Goal: Task Accomplishment & Management: Manage account settings

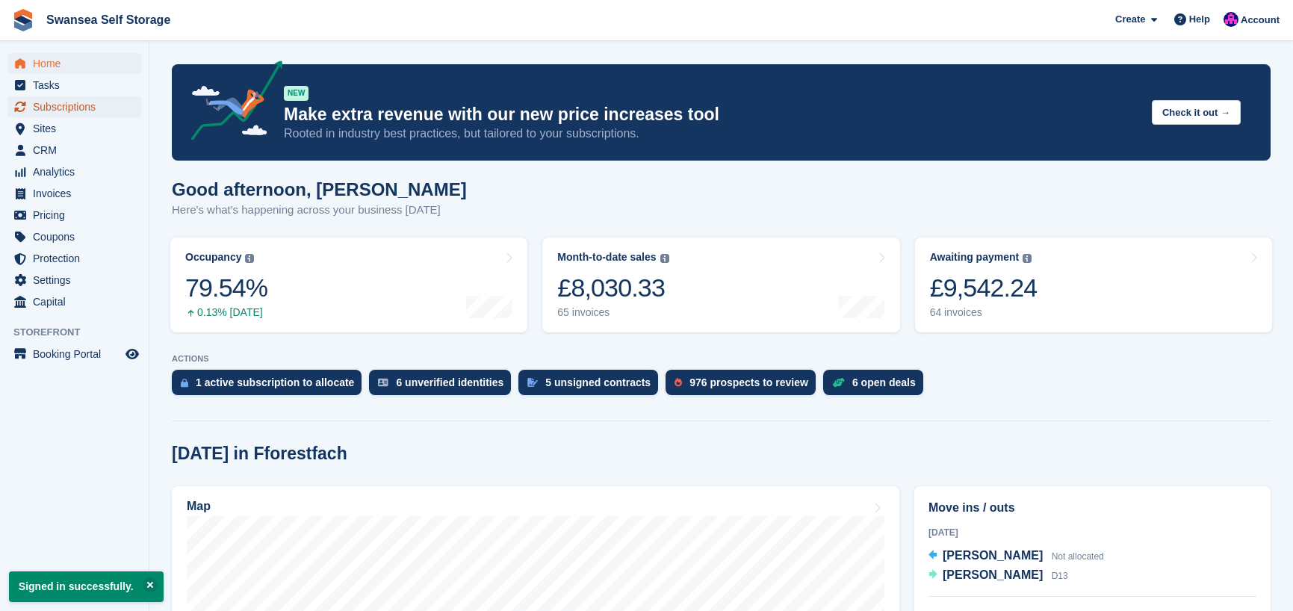
click at [67, 112] on span "Subscriptions" at bounding box center [78, 106] width 90 height 21
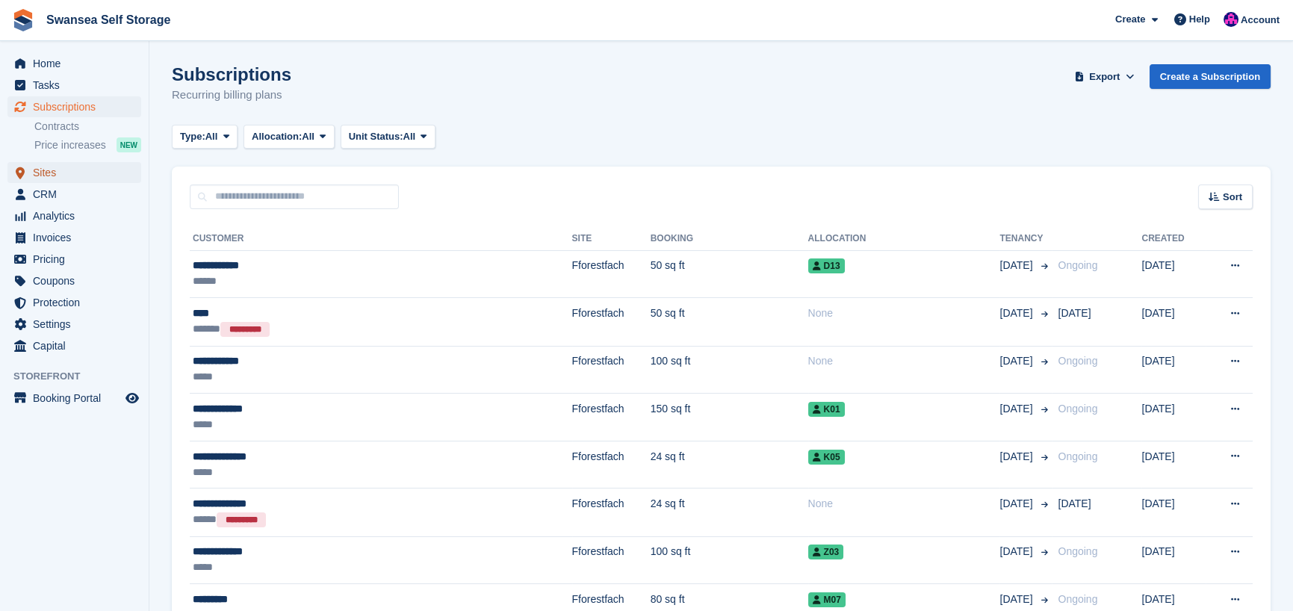
click at [75, 178] on span "Sites" at bounding box center [78, 172] width 90 height 21
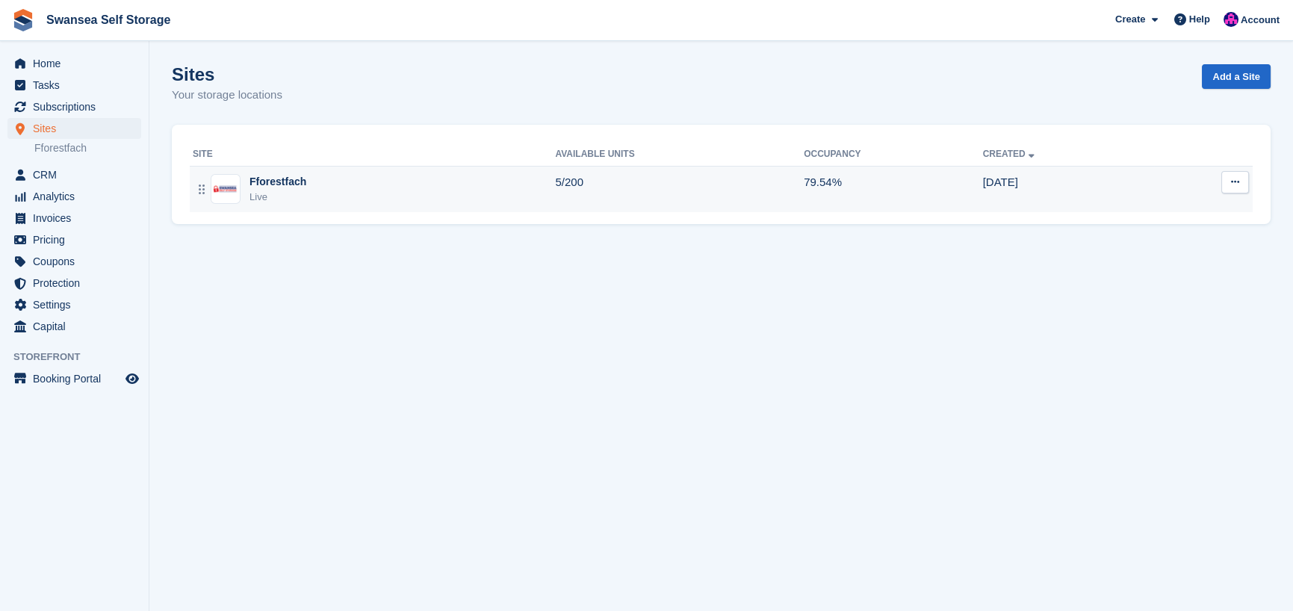
click at [272, 192] on div "Live" at bounding box center [278, 197] width 57 height 15
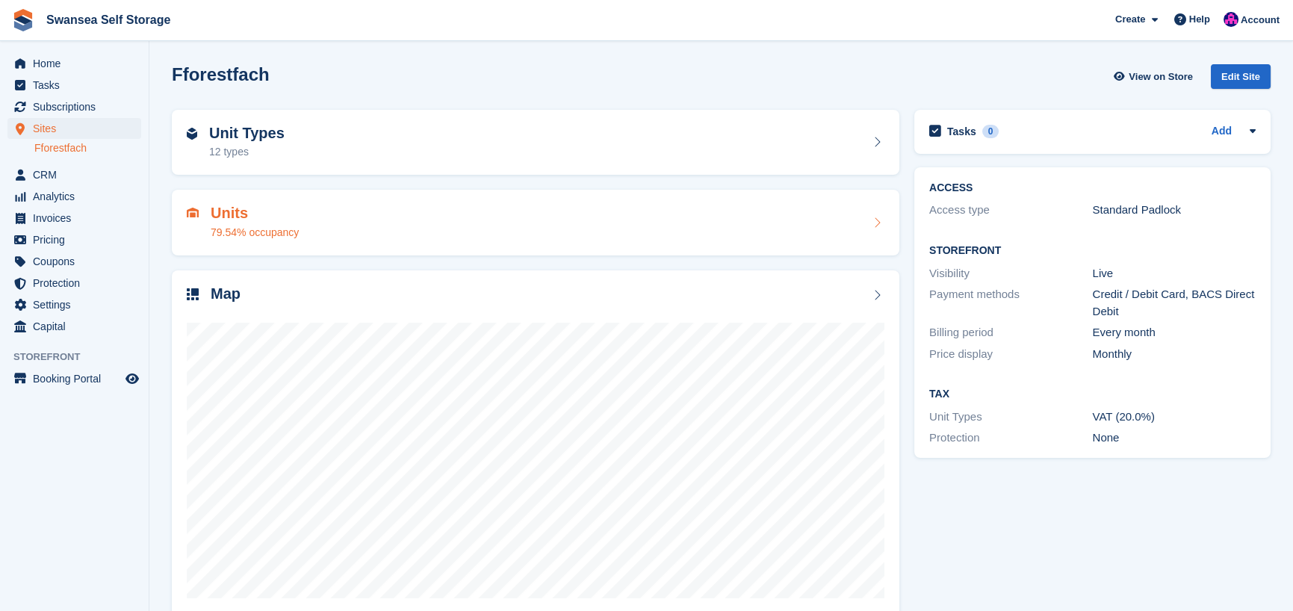
click at [242, 214] on h2 "Units" at bounding box center [255, 213] width 88 height 17
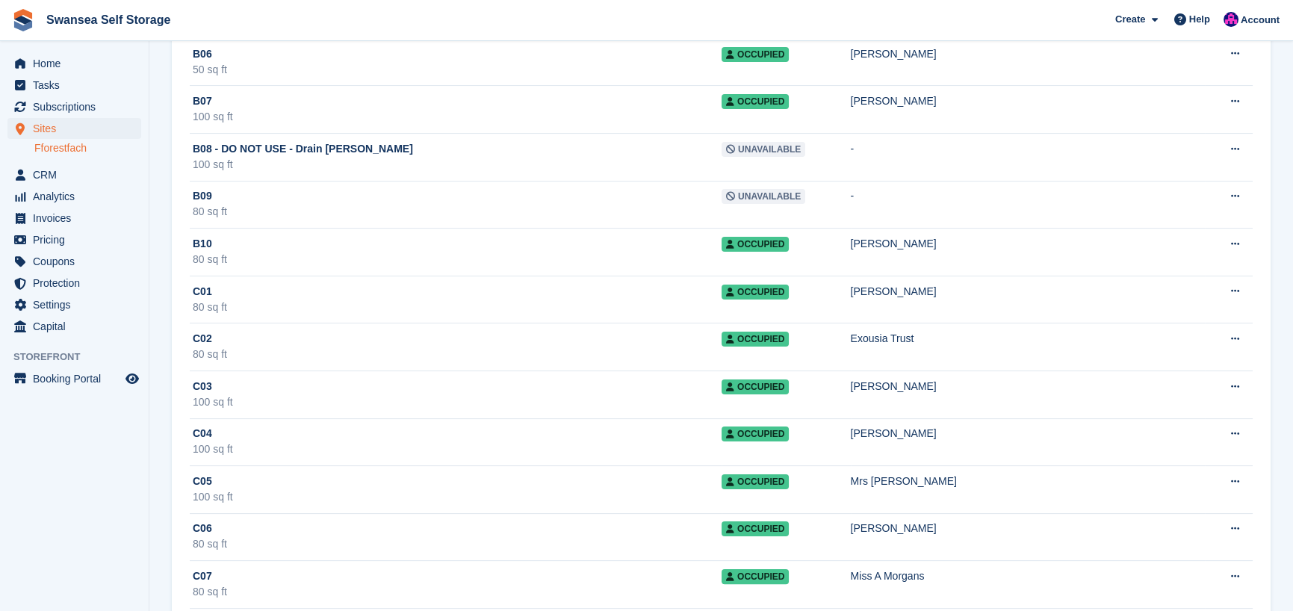
scroll to position [1345, 0]
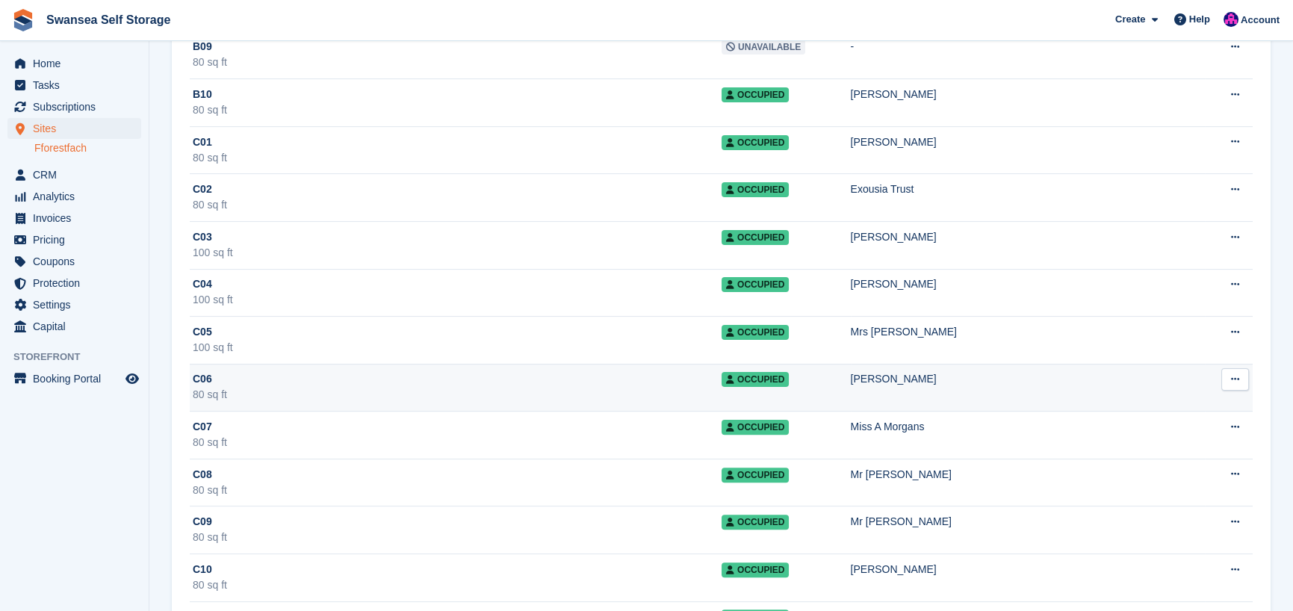
click at [722, 384] on span "Occupied" at bounding box center [755, 379] width 67 height 15
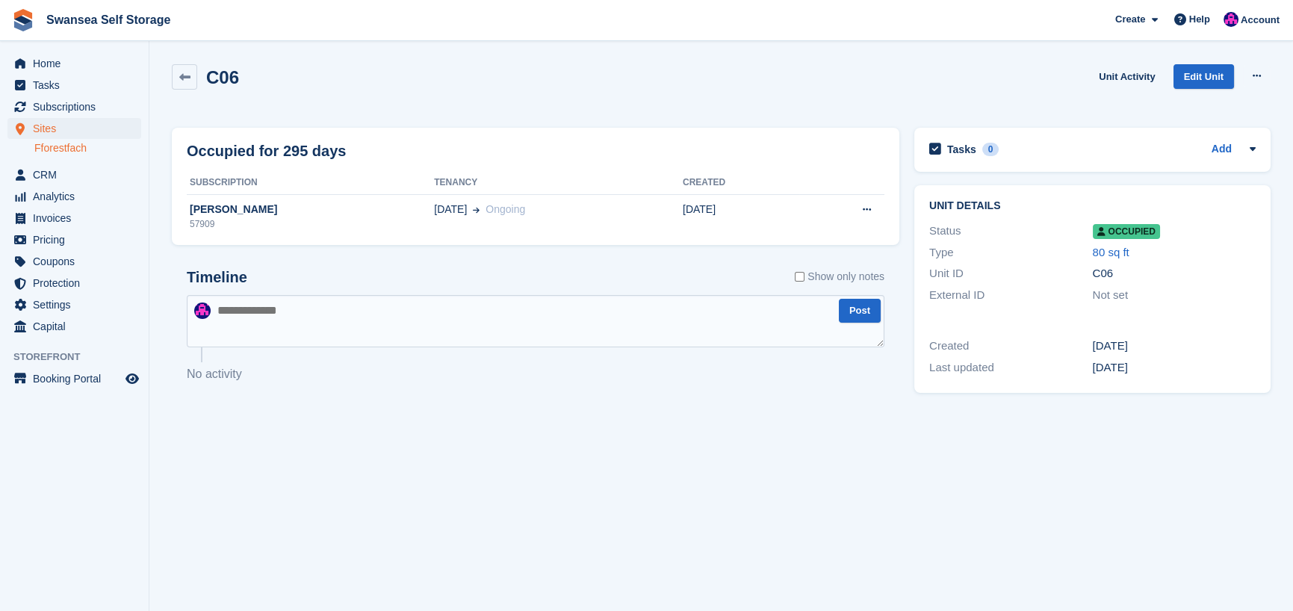
click at [1110, 231] on span "Occupied" at bounding box center [1126, 231] width 67 height 15
click at [71, 105] on span "Subscriptions" at bounding box center [78, 106] width 90 height 21
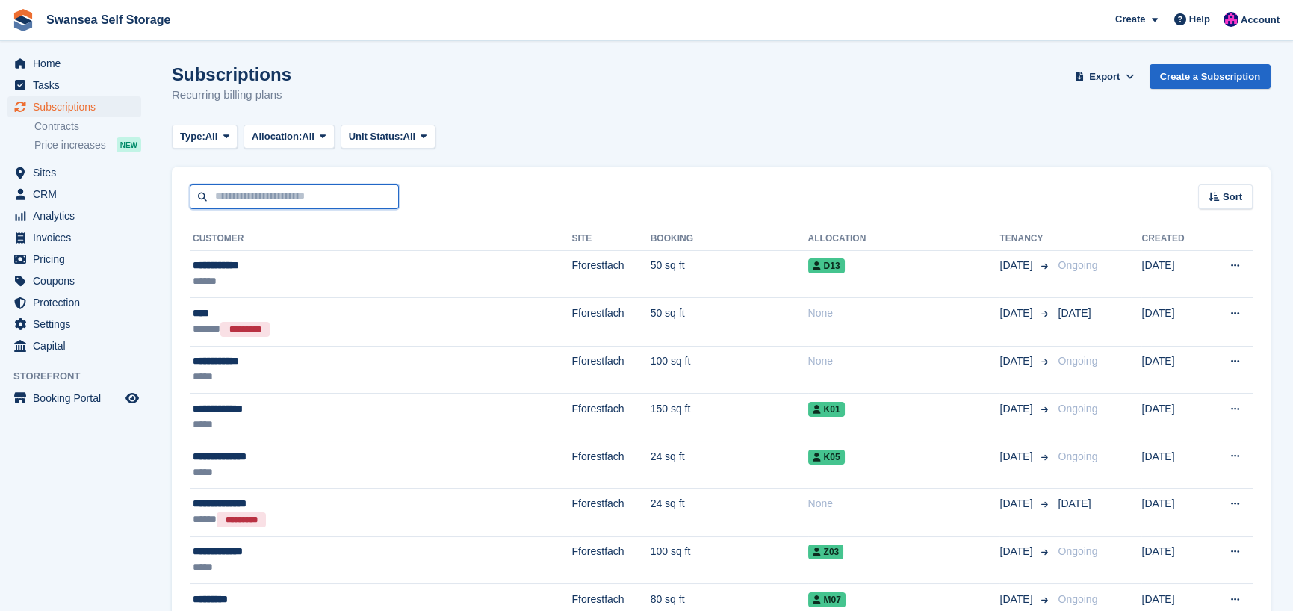
click at [251, 197] on input "text" at bounding box center [294, 197] width 209 height 25
type input "******"
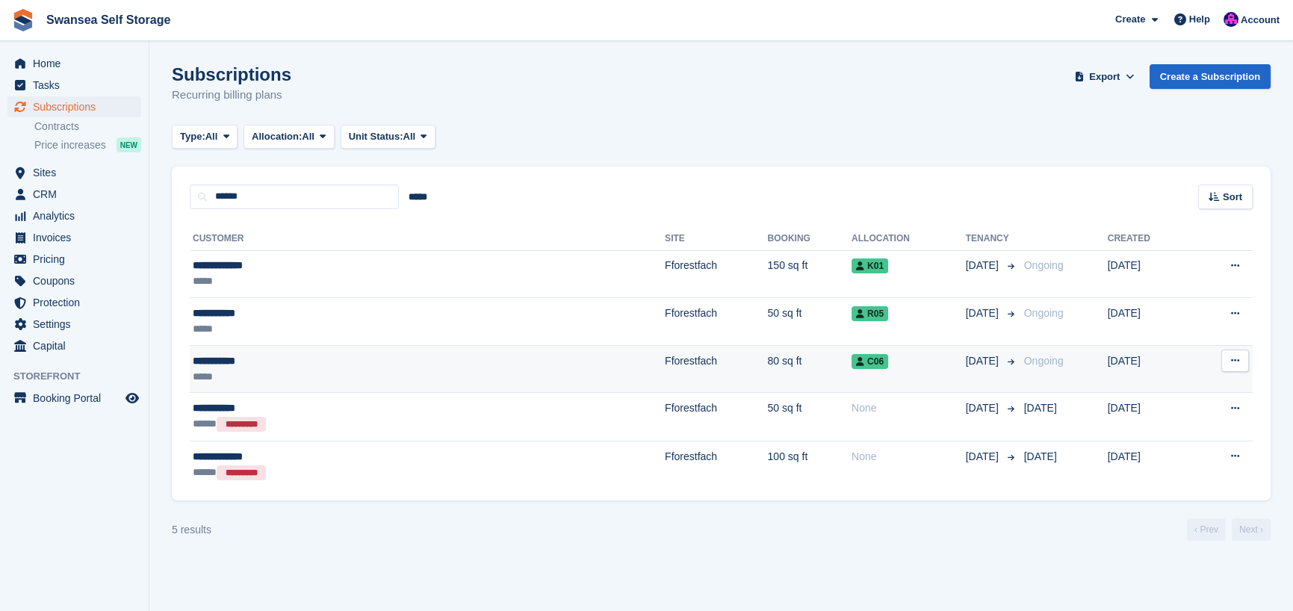
click at [768, 368] on td "80 sq ft" at bounding box center [810, 369] width 84 height 48
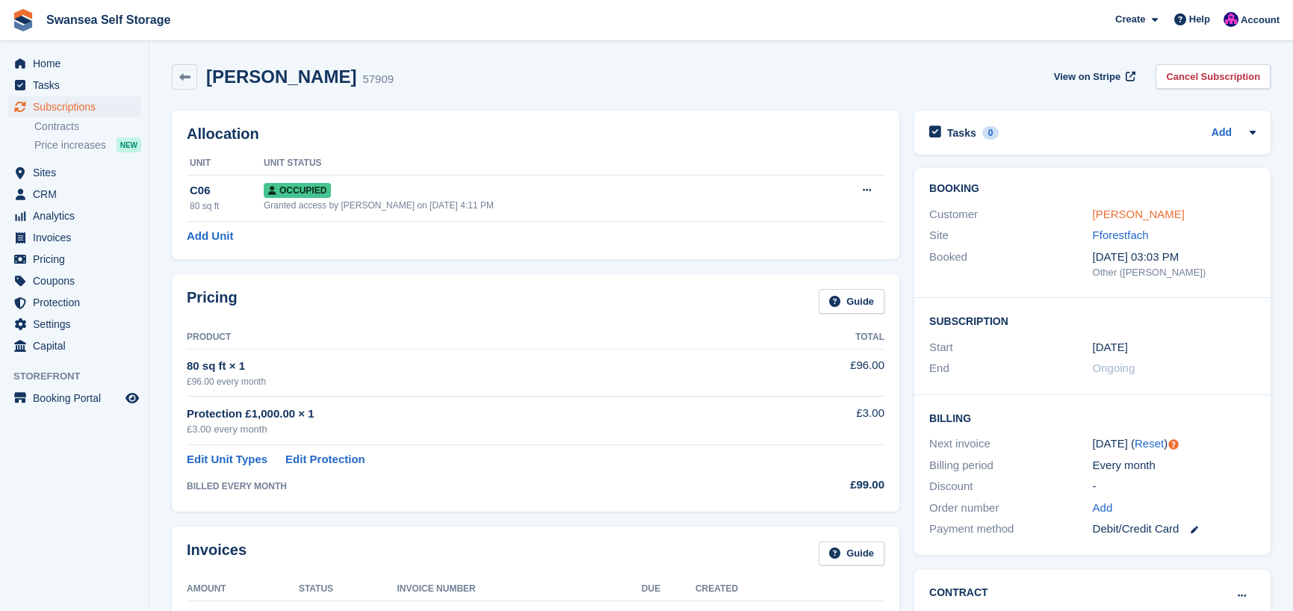
click at [1139, 214] on link "[PERSON_NAME]" at bounding box center [1139, 214] width 92 height 13
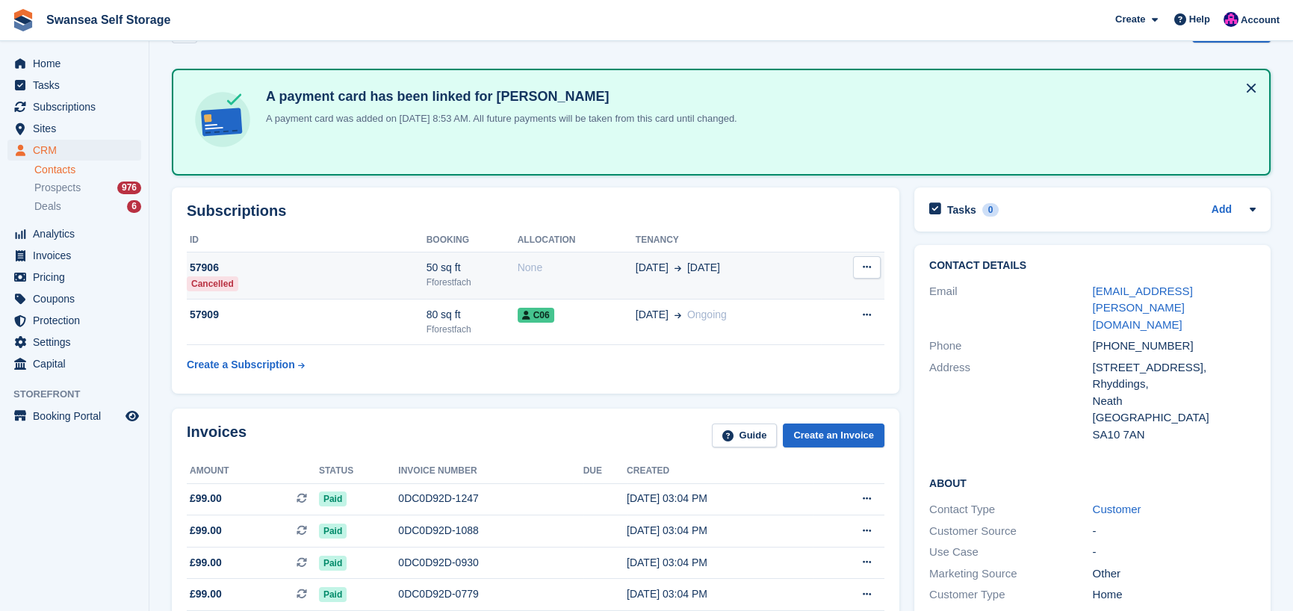
scroll to position [299, 0]
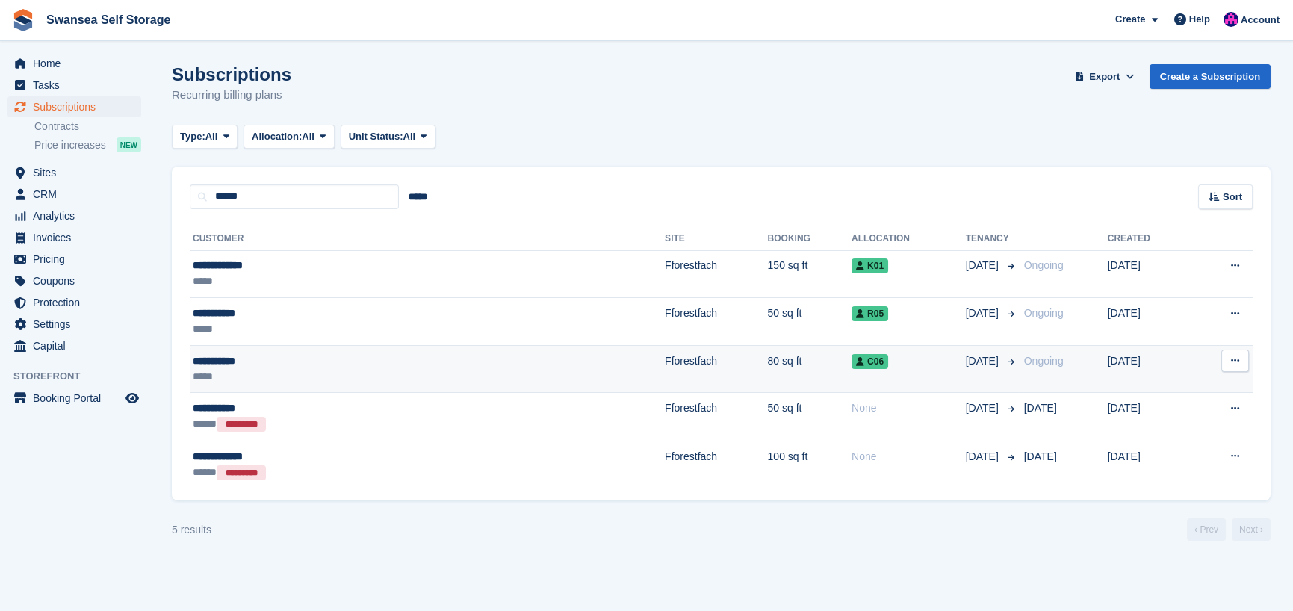
click at [665, 355] on td "Fforestfach" at bounding box center [716, 369] width 102 height 48
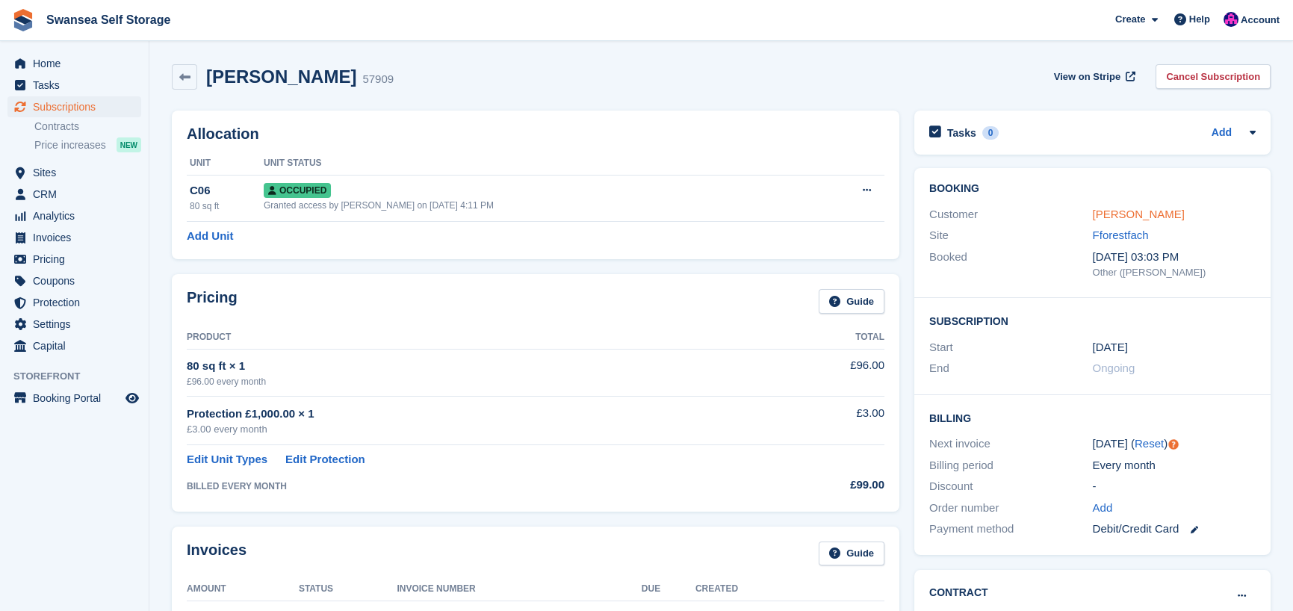
click at [1128, 214] on link "[PERSON_NAME]" at bounding box center [1139, 214] width 92 height 13
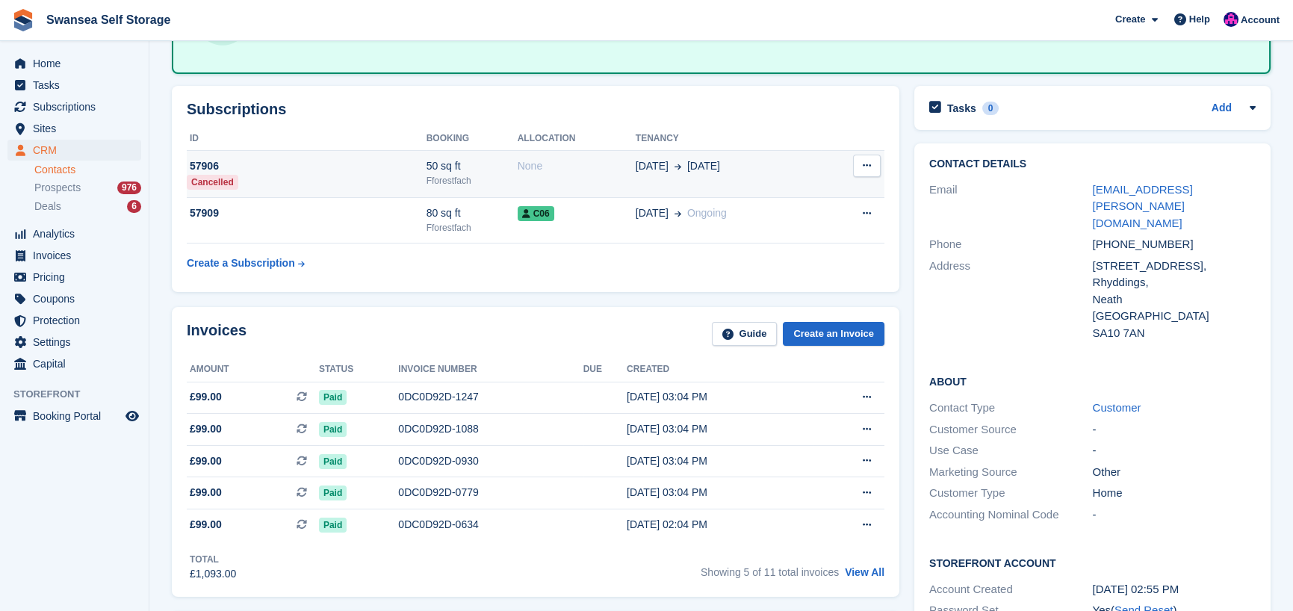
scroll to position [149, 0]
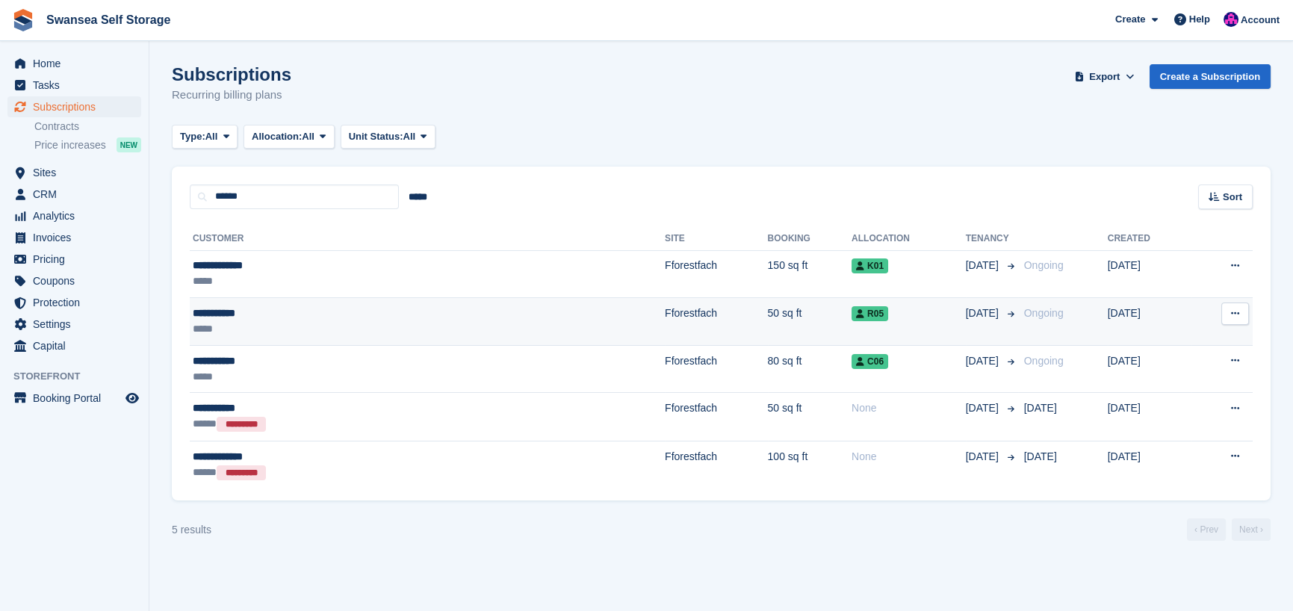
click at [665, 314] on td "Fforestfach" at bounding box center [716, 322] width 102 height 48
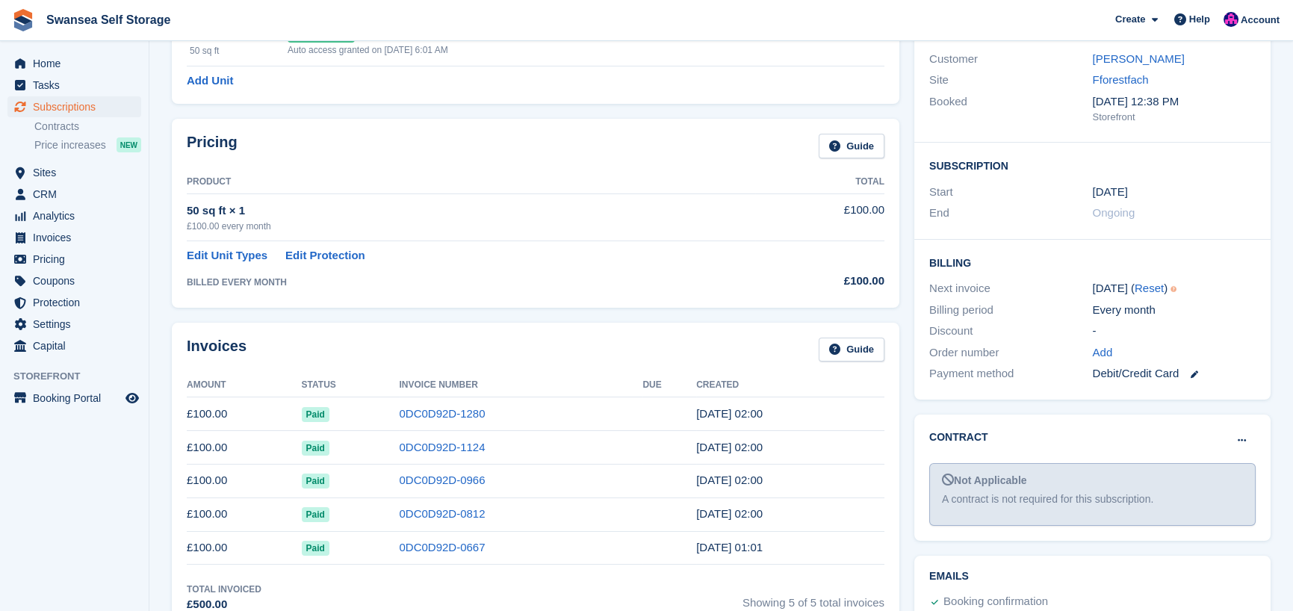
scroll to position [75, 0]
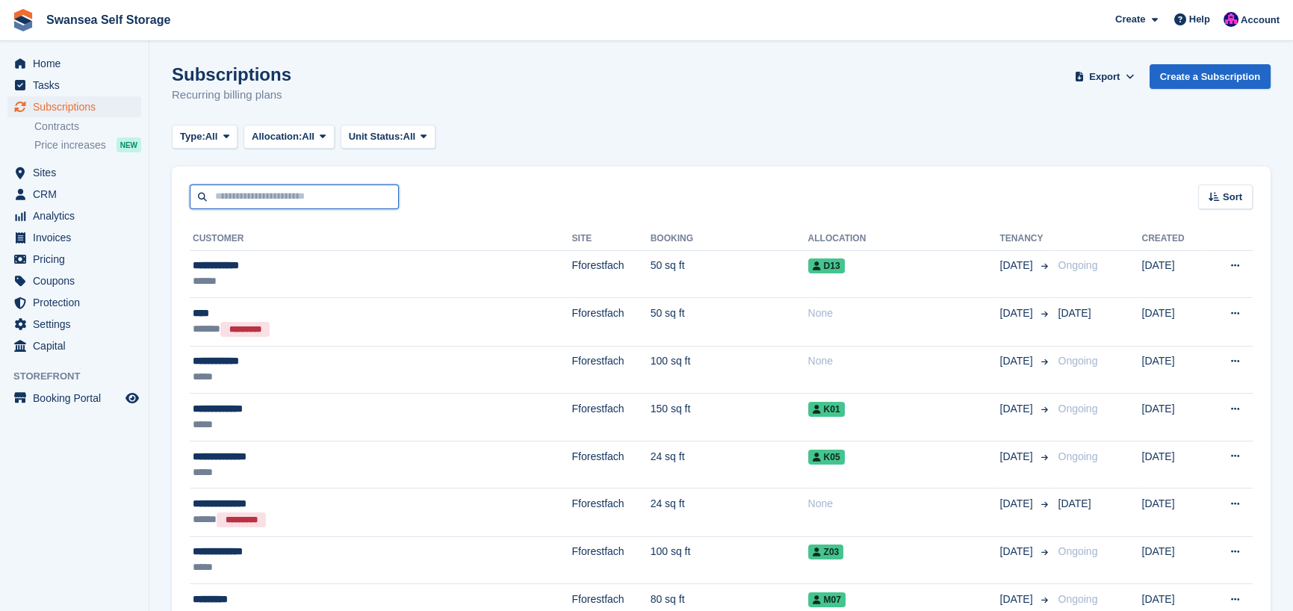
click at [247, 201] on input "text" at bounding box center [294, 197] width 209 height 25
type input "*******"
